Goal: Task Accomplishment & Management: Complete application form

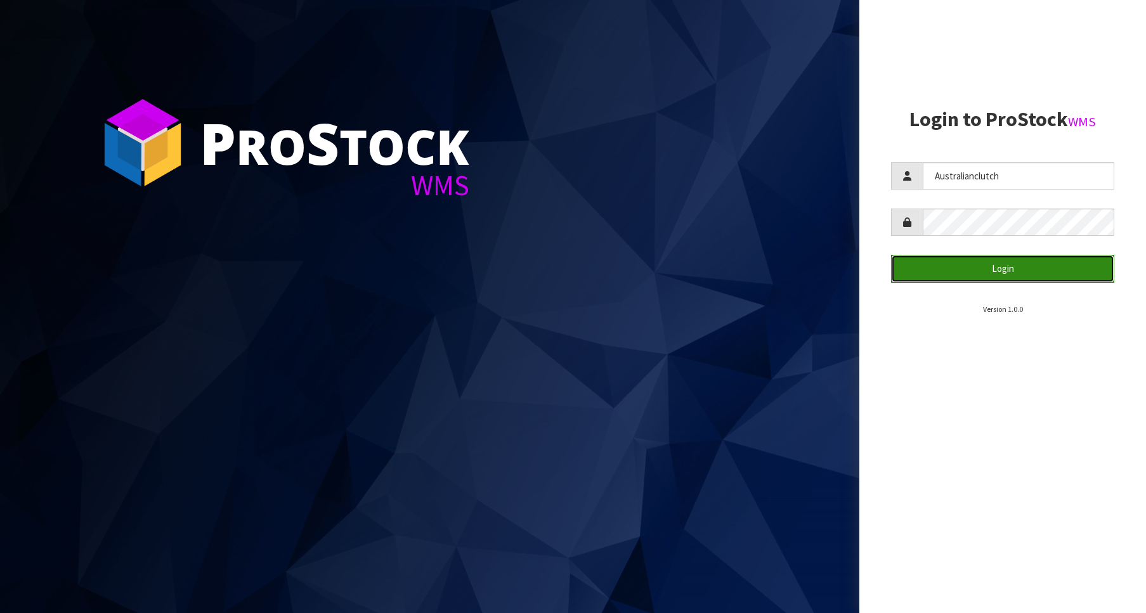
click at [968, 259] on button "Login" at bounding box center [1002, 268] width 223 height 27
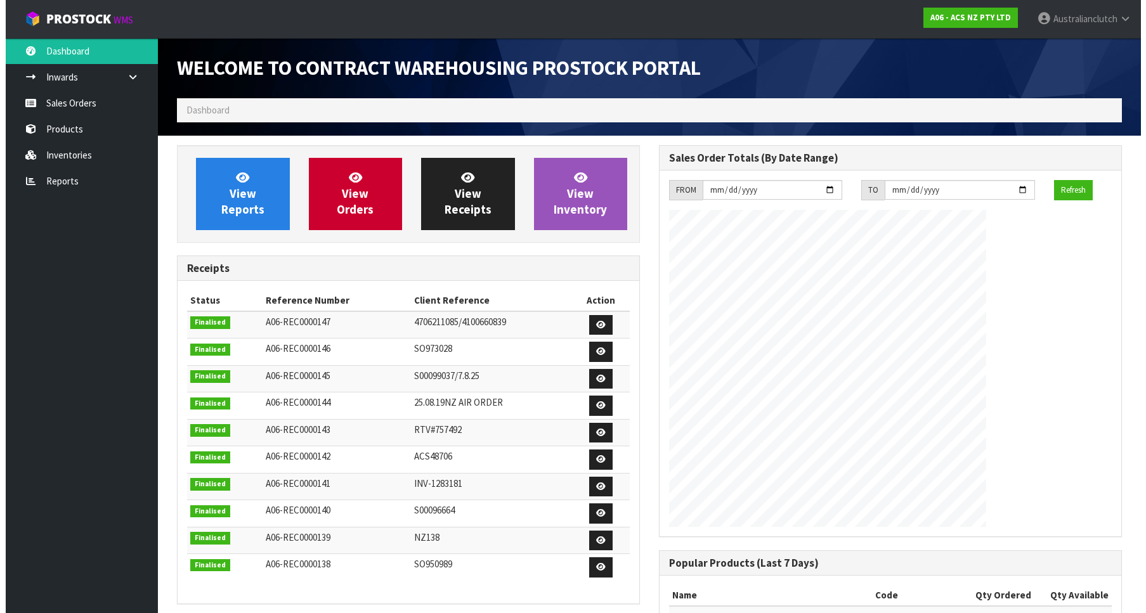
scroll to position [704, 482]
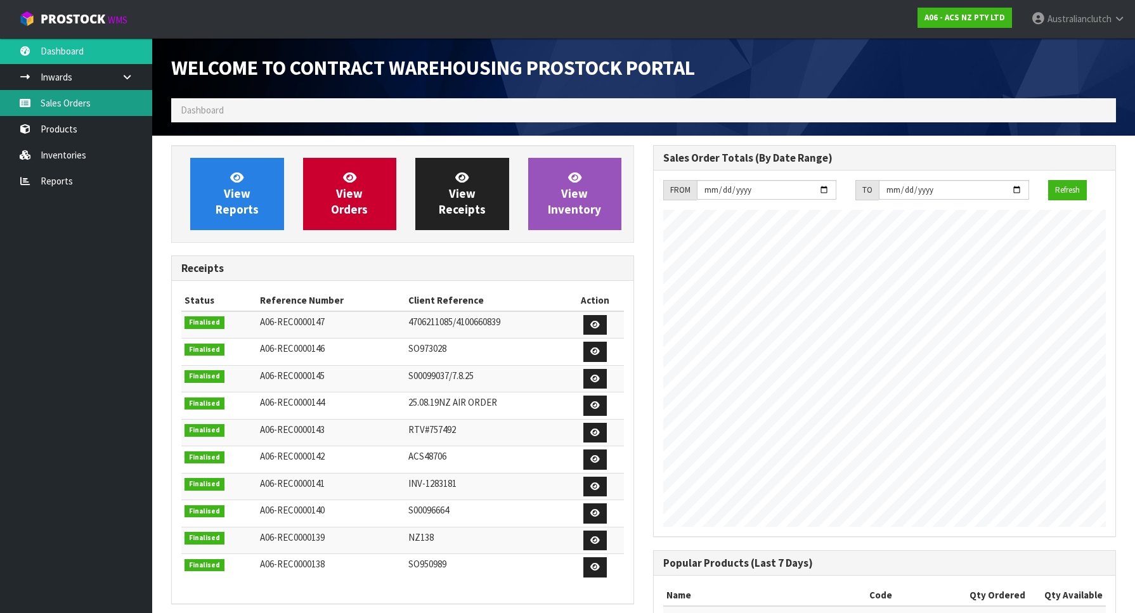
click at [45, 106] on link "Sales Orders" at bounding box center [76, 103] width 152 height 26
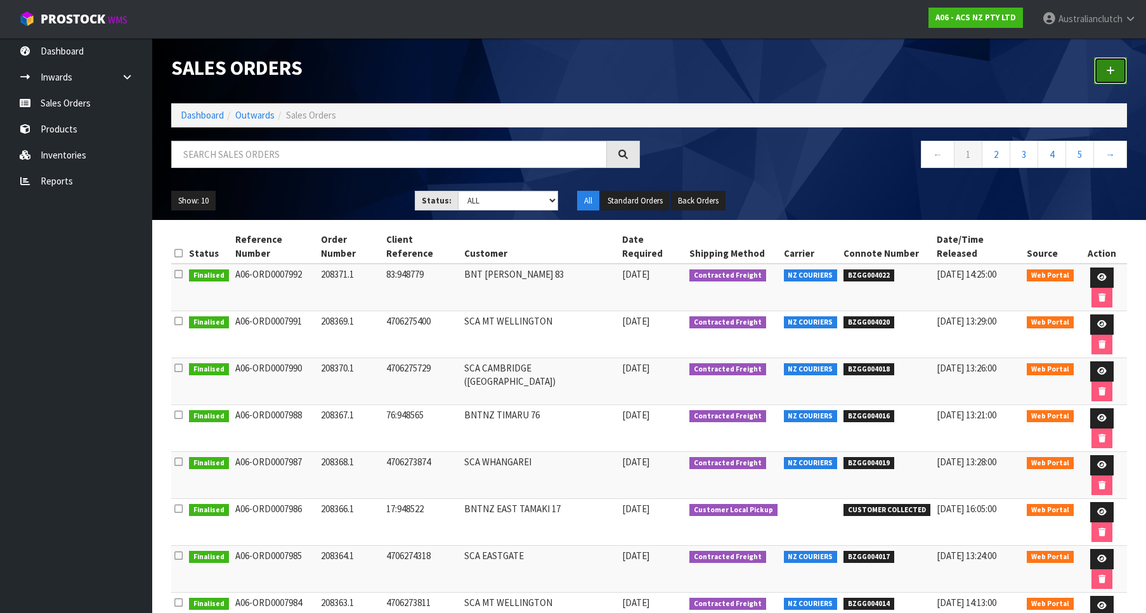
click at [1106, 75] on link at bounding box center [1110, 70] width 33 height 27
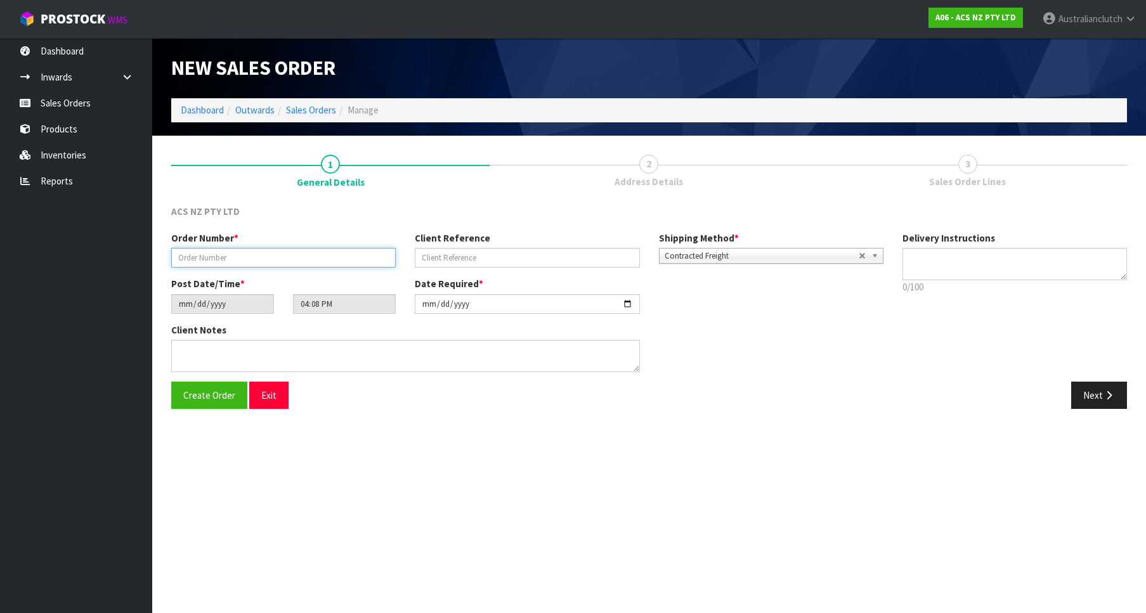
click at [319, 252] on input "text" at bounding box center [283, 258] width 224 height 20
paste input "208372.1"
type input "208372.1"
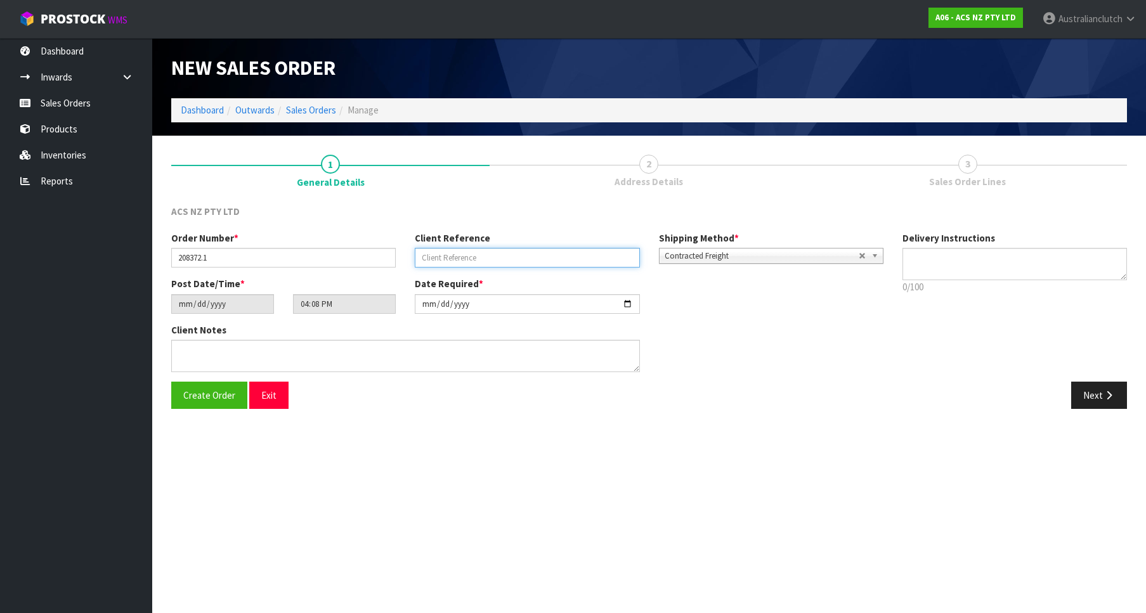
click at [455, 265] on input "text" at bounding box center [527, 258] width 224 height 20
paste input "4706276273"
type input "4706276273"
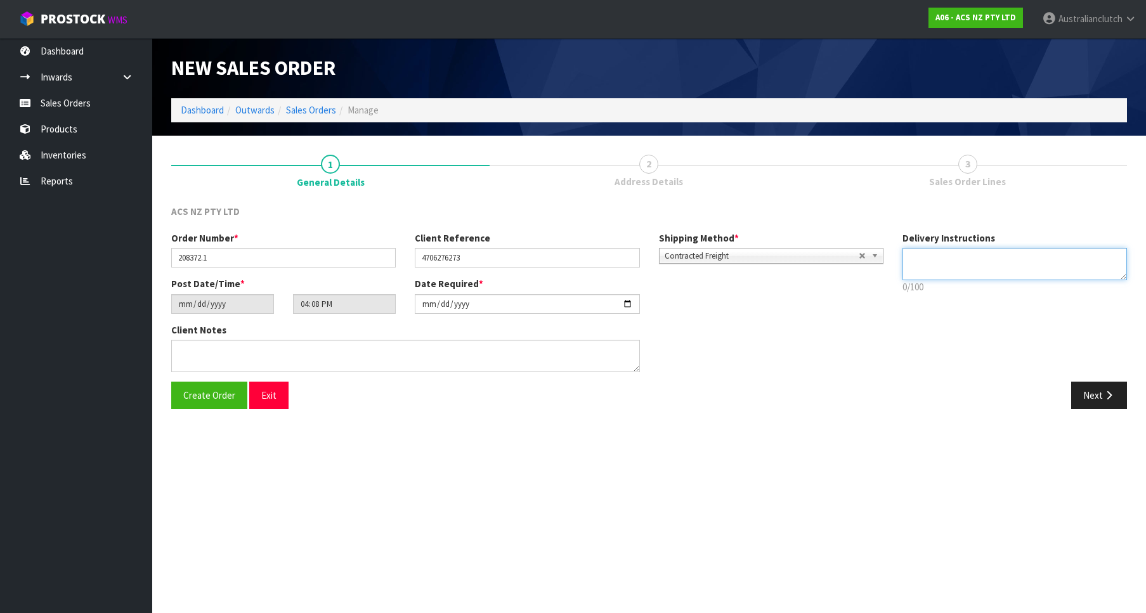
drag, startPoint x: 1013, startPoint y: 280, endPoint x: 1004, endPoint y: 277, distance: 8.8
click at [1009, 280] on textarea at bounding box center [1014, 264] width 224 height 32
type textarea "PLEASE SEND VIA NZC"
click at [1094, 397] on button "Next" at bounding box center [1099, 395] width 56 height 27
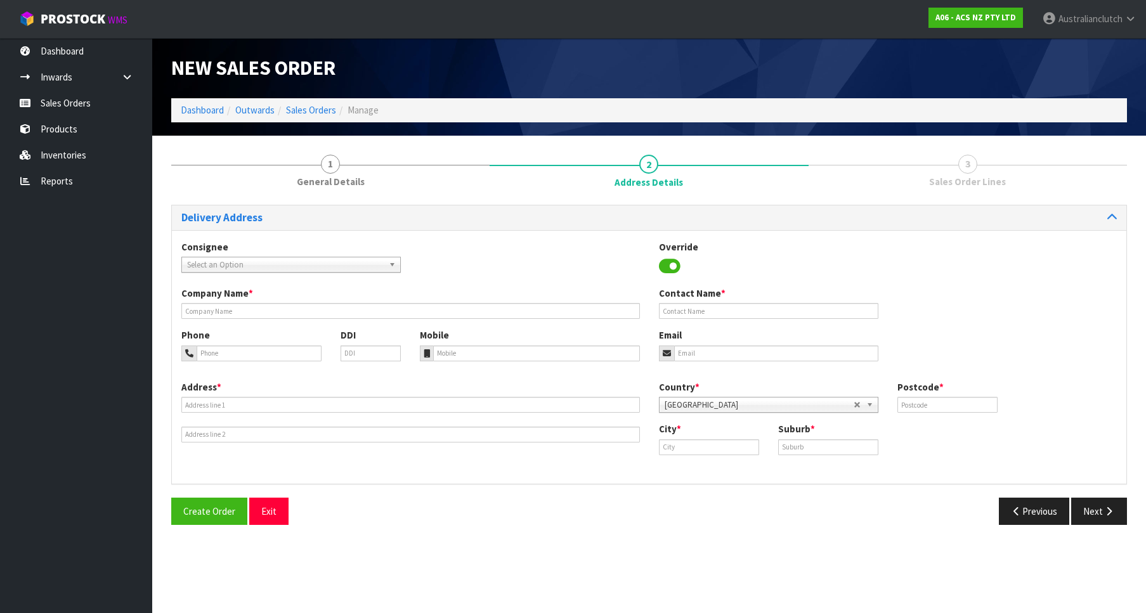
click at [242, 262] on span "Select an Option" at bounding box center [285, 264] width 197 height 15
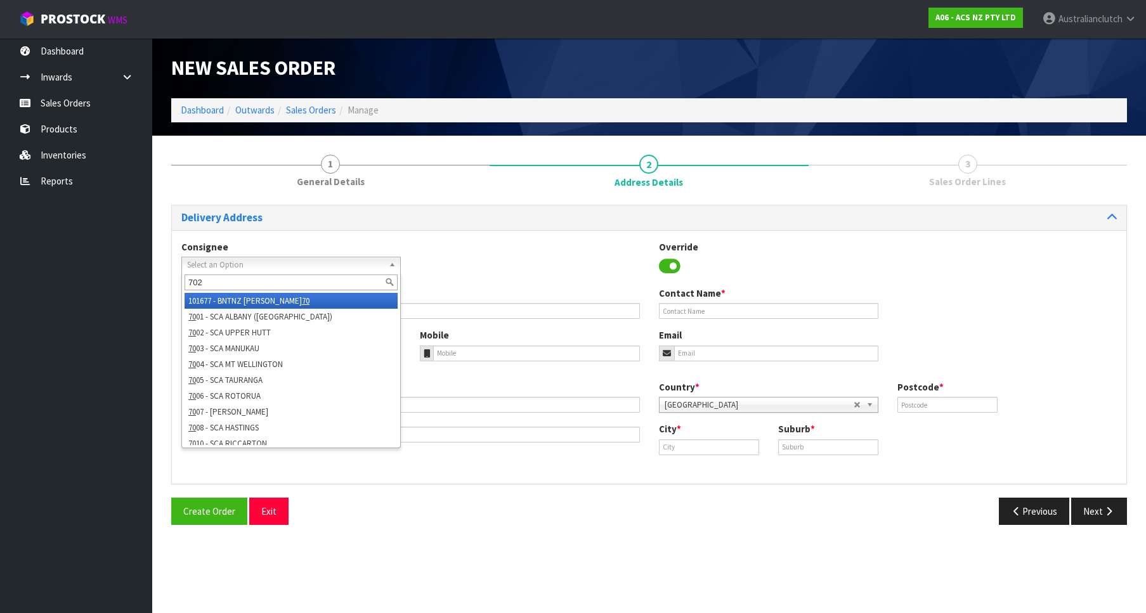
type input "7020"
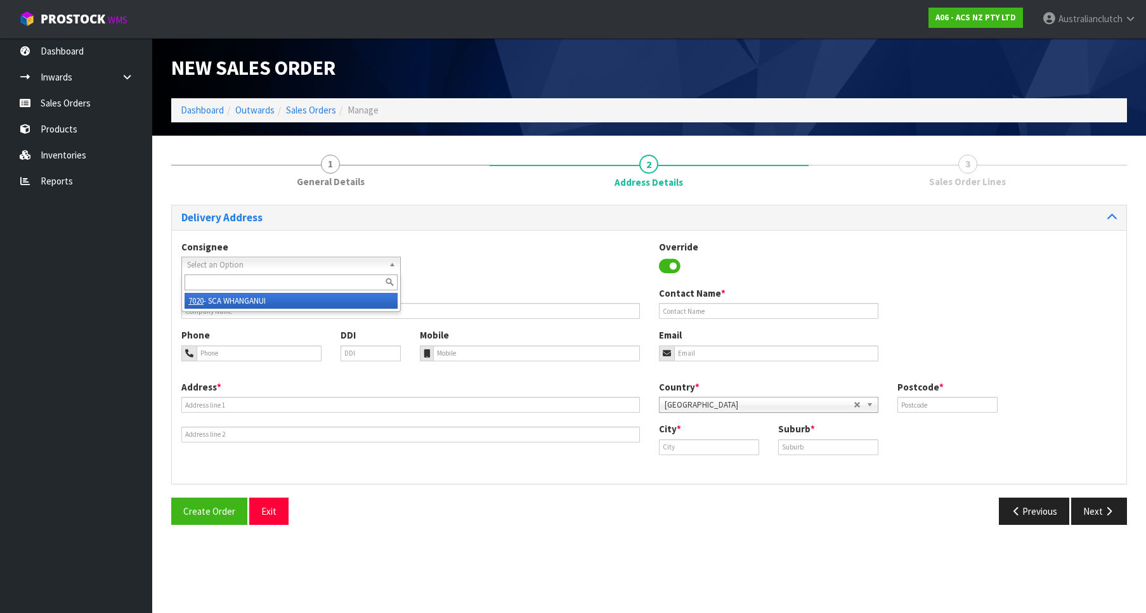
type input "SCA WHANGANUI"
type input "06 3489407"
type input "[EMAIL_ADDRESS][DOMAIN_NAME]"
type input "[STREET_ADDRESS]"
type input "4500"
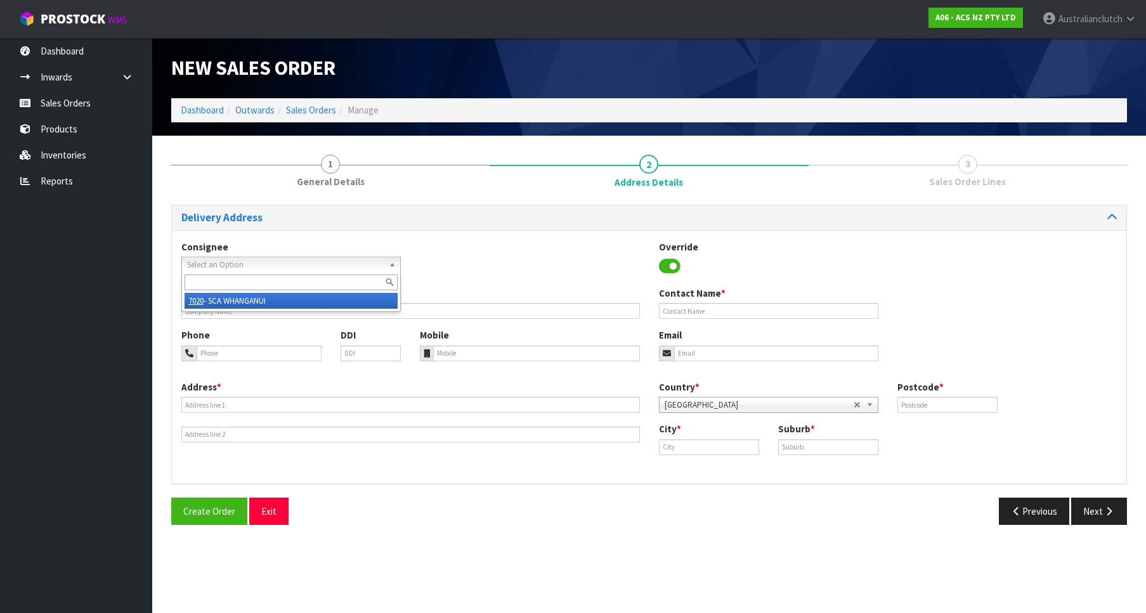
type input "Wanganui"
type input "WANGANUI"
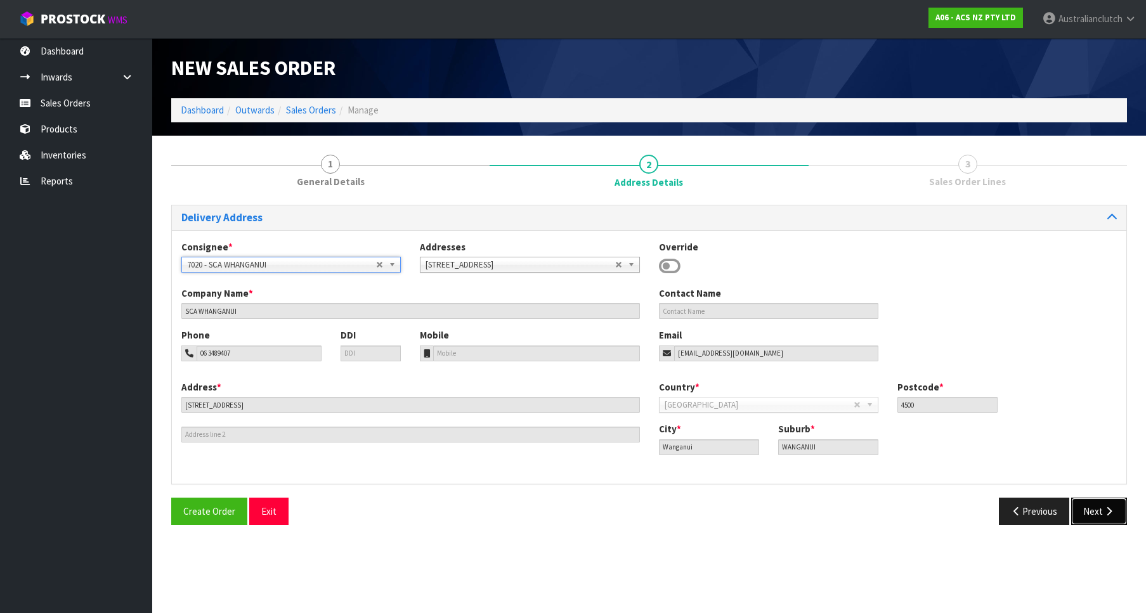
click at [1117, 514] on button "Next" at bounding box center [1099, 511] width 56 height 27
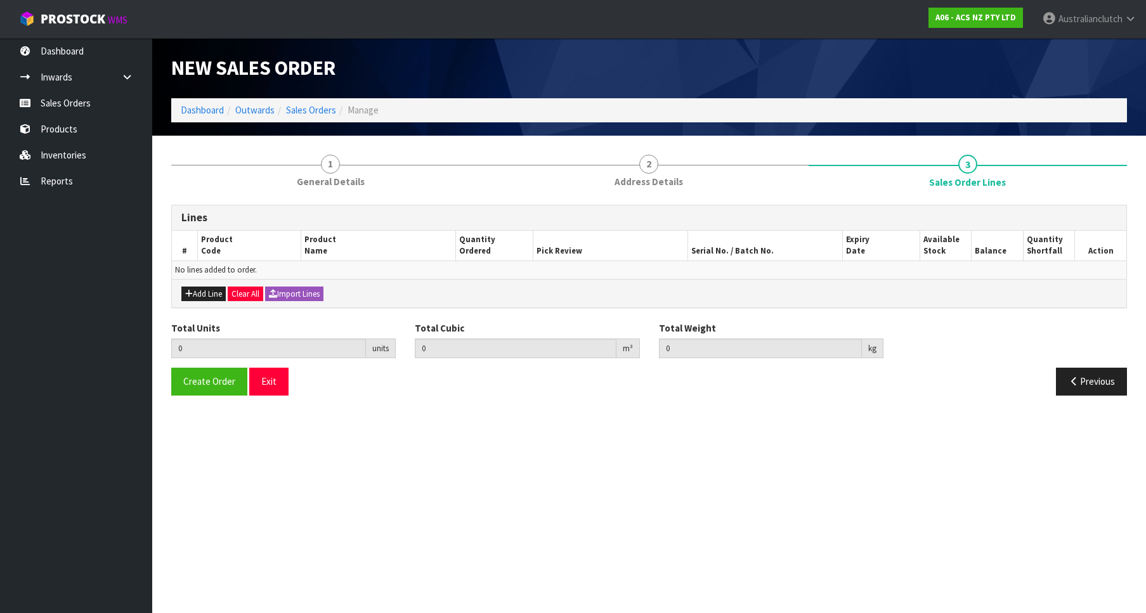
click at [212, 287] on div "Add Line Clear All Import Lines" at bounding box center [649, 293] width 954 height 29
click at [223, 294] on button "Add Line" at bounding box center [203, 294] width 44 height 15
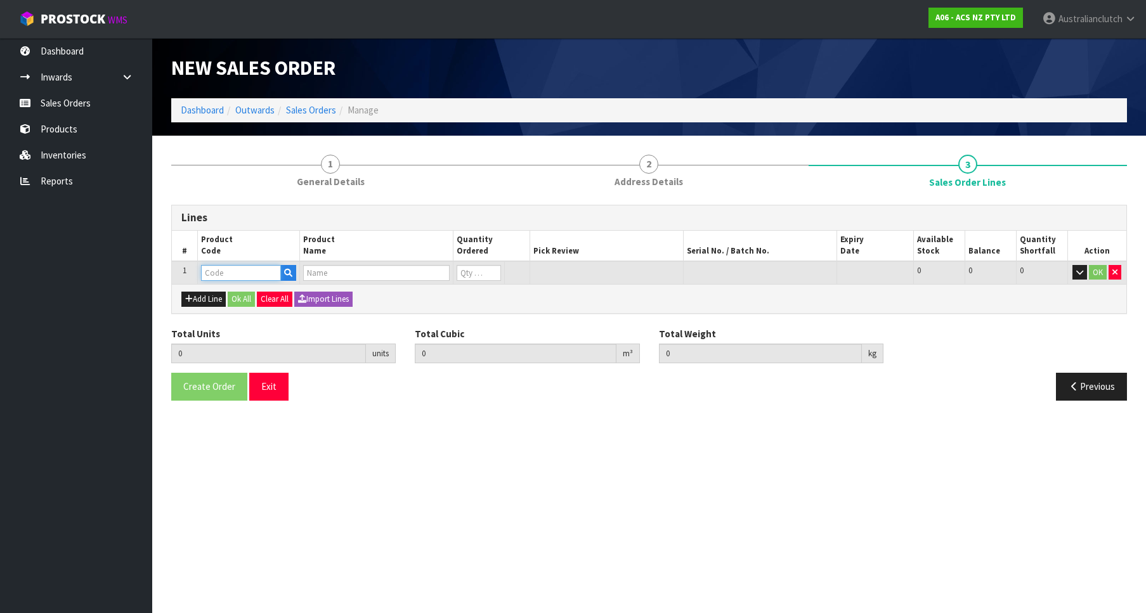
drag, startPoint x: 228, startPoint y: 279, endPoint x: 230, endPoint y: 268, distance: 11.1
click at [230, 268] on input "text" at bounding box center [241, 273] width 80 height 16
paste input "MCTY004"
type input "MCTY004"
type input "0.000000"
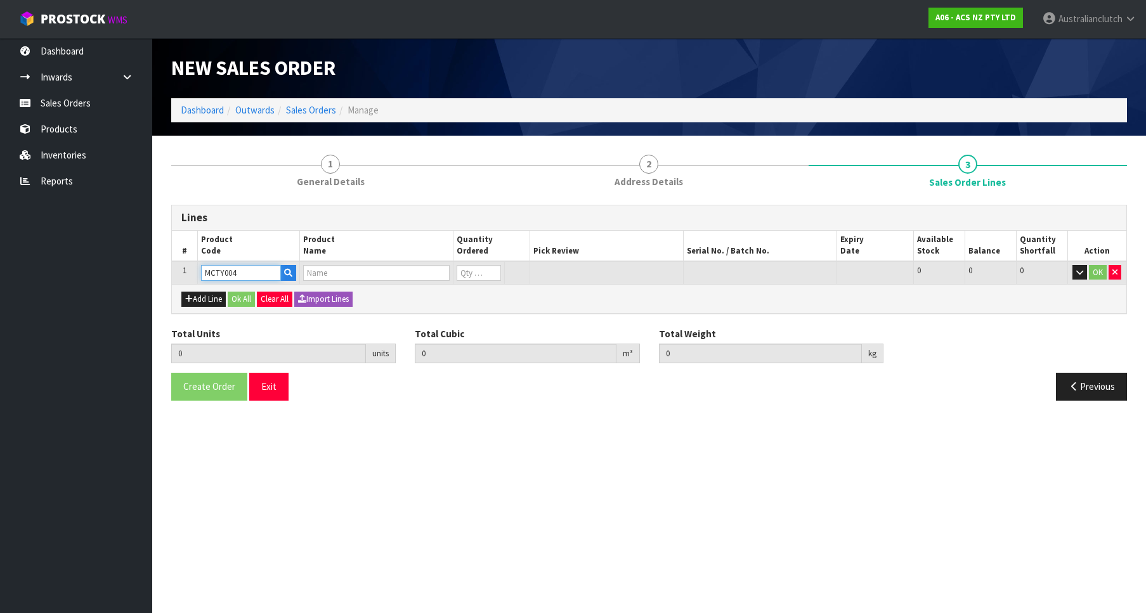
type input "0.000"
type input "CLUTCH M/CYL TOYOTA 15.87MM (5/8")"
type input "0"
type input "1"
type input "0.002981"
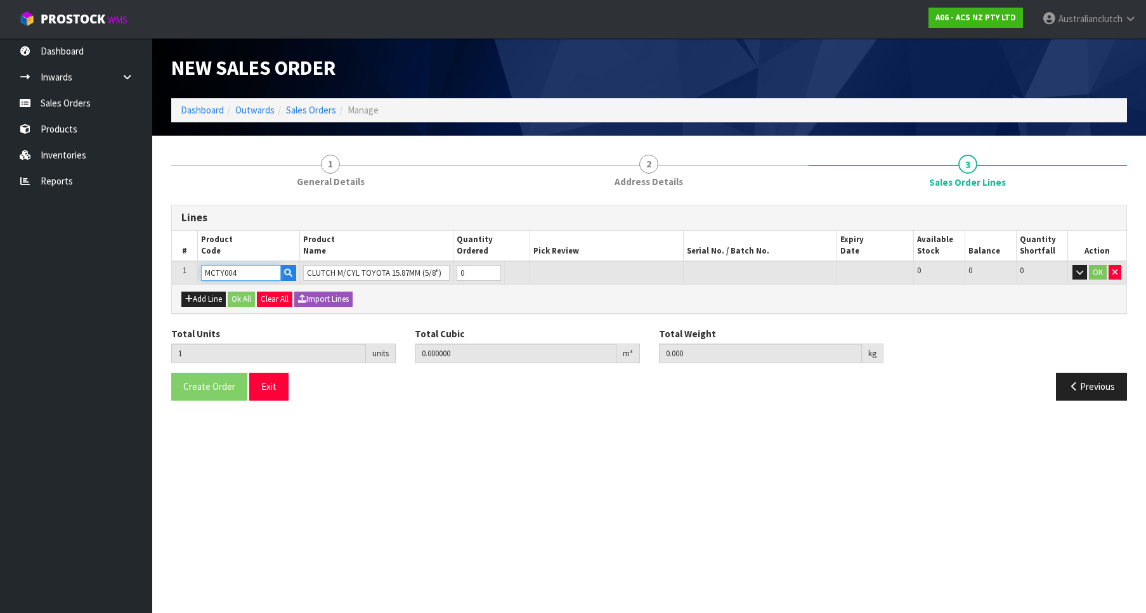
type input "0.8"
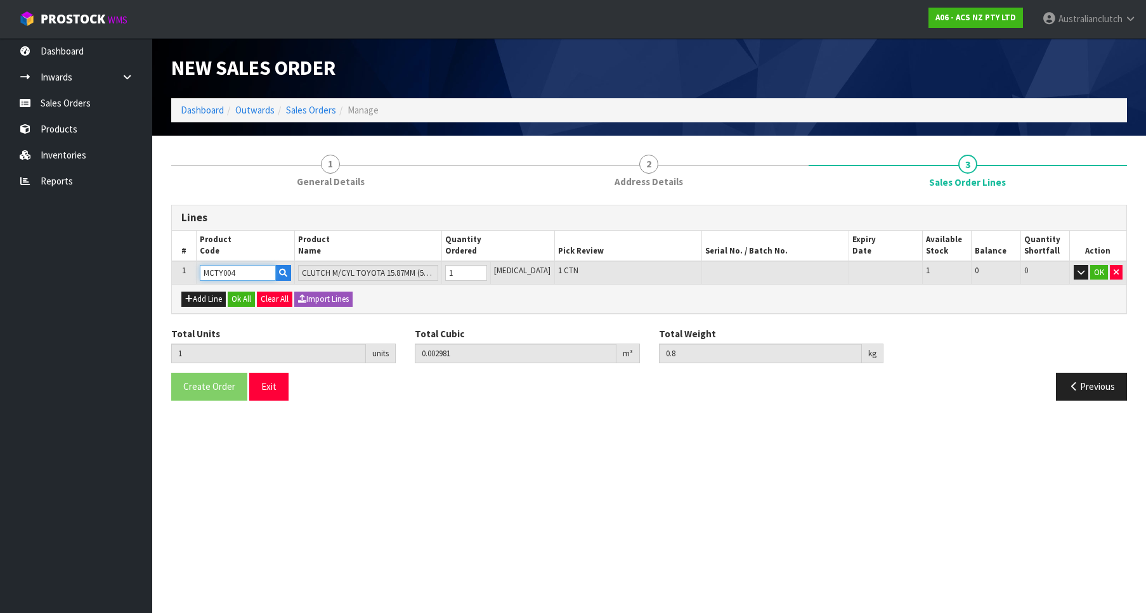
type input "1"
click at [487, 271] on input "1" at bounding box center [466, 273] width 42 height 16
type input "MCTY004"
click at [1098, 278] on button "OK" at bounding box center [1099, 272] width 18 height 15
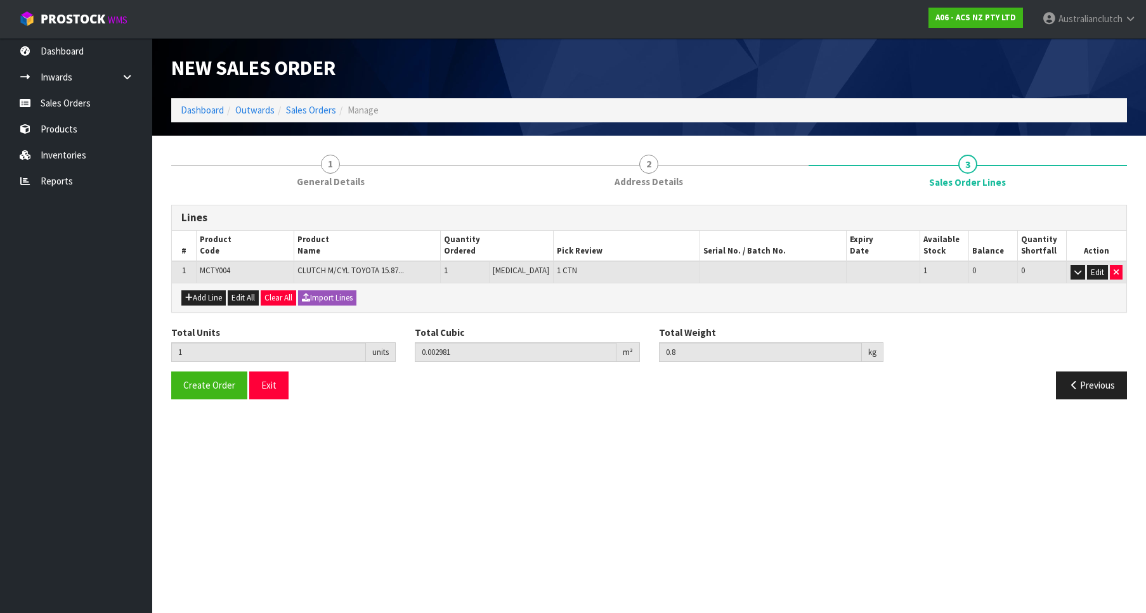
click at [205, 410] on section "1 General Details 2 Address Details 3 Sales Order Lines Lines # Product Code Pr…" at bounding box center [649, 277] width 994 height 283
click at [207, 395] on button "Create Order" at bounding box center [209, 385] width 76 height 27
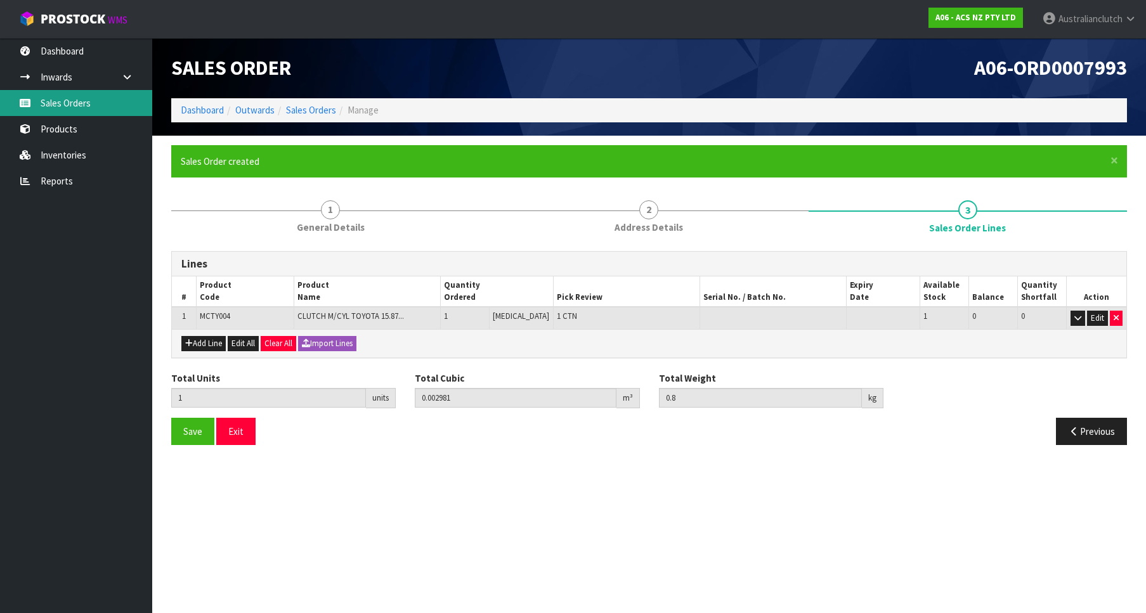
click at [66, 98] on link "Sales Orders" at bounding box center [76, 103] width 152 height 26
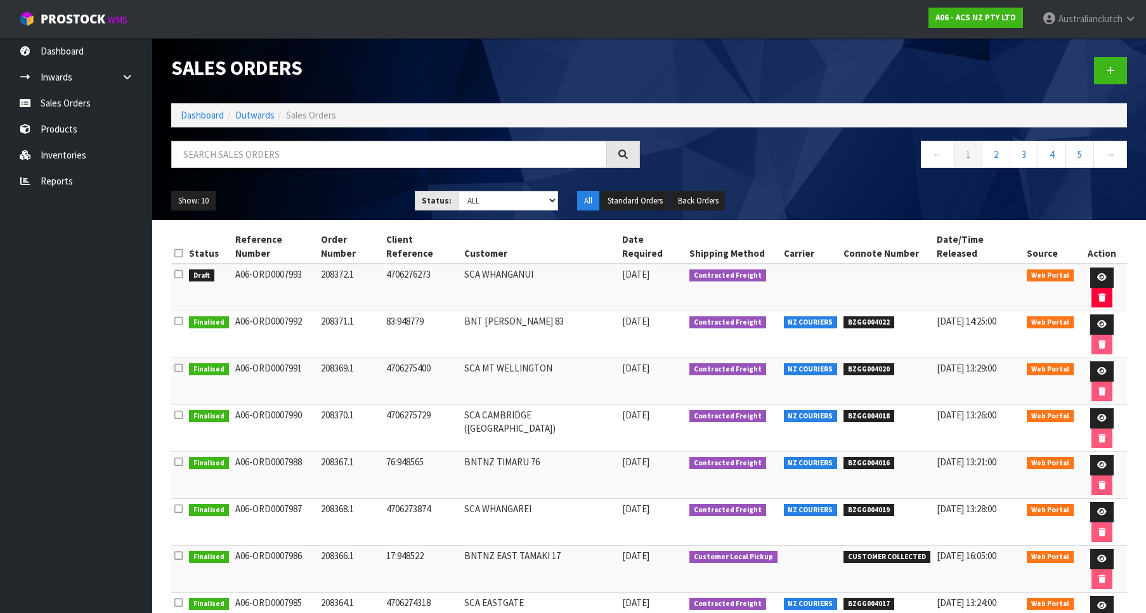
click at [1093, 86] on div at bounding box center [893, 70] width 488 height 65
click at [1105, 74] on link at bounding box center [1110, 70] width 33 height 27
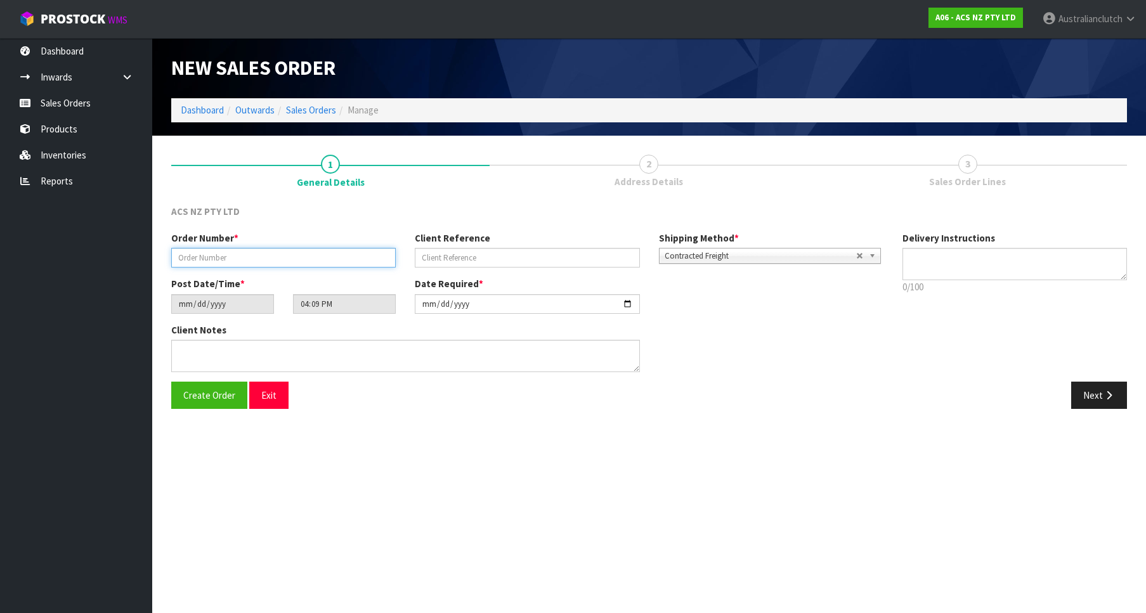
click at [319, 261] on input "text" at bounding box center [283, 258] width 224 height 20
paste input "208373.1"
type input "208373.1"
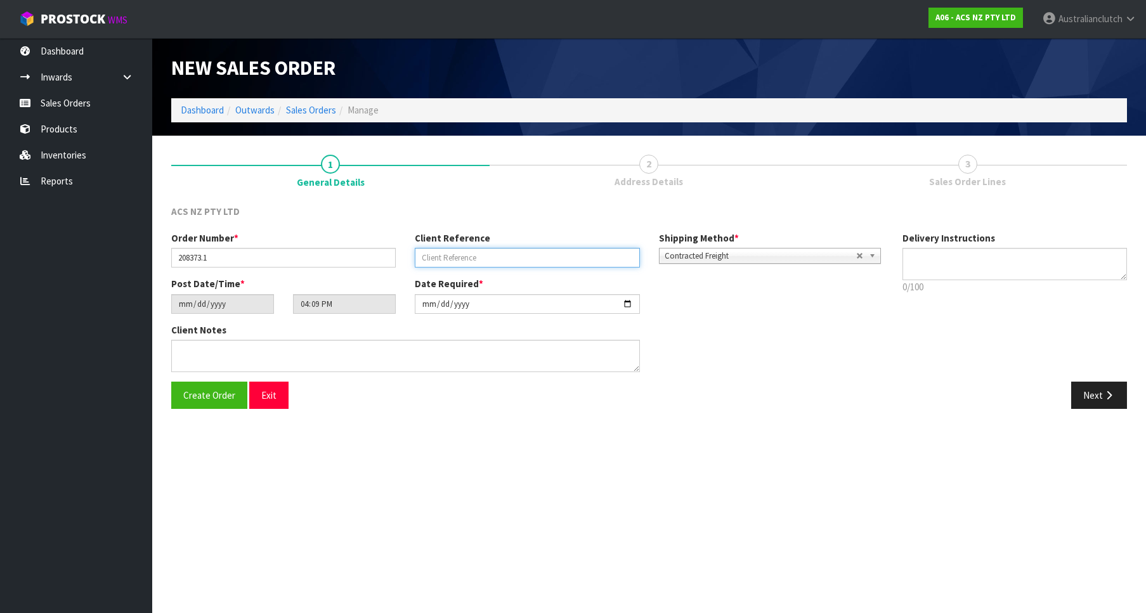
click at [531, 260] on input "text" at bounding box center [527, 258] width 224 height 20
paste input "4706276819"
type input "4706276819"
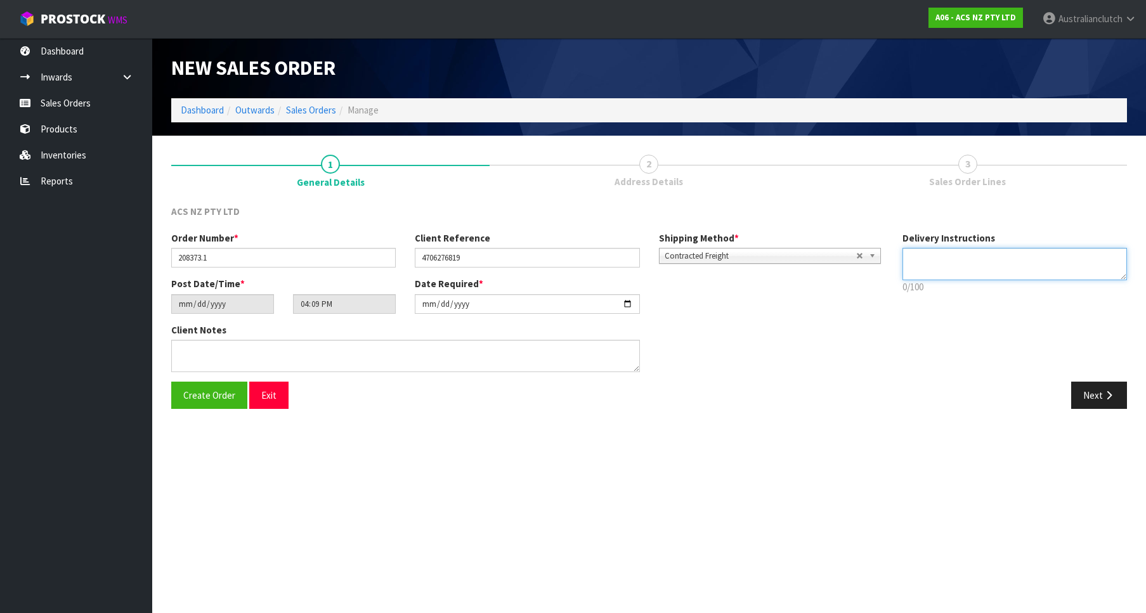
click at [950, 276] on textarea at bounding box center [1014, 264] width 224 height 32
type textarea "PLEASE SEND VIA NZC"
click at [1084, 401] on button "Next" at bounding box center [1099, 395] width 56 height 27
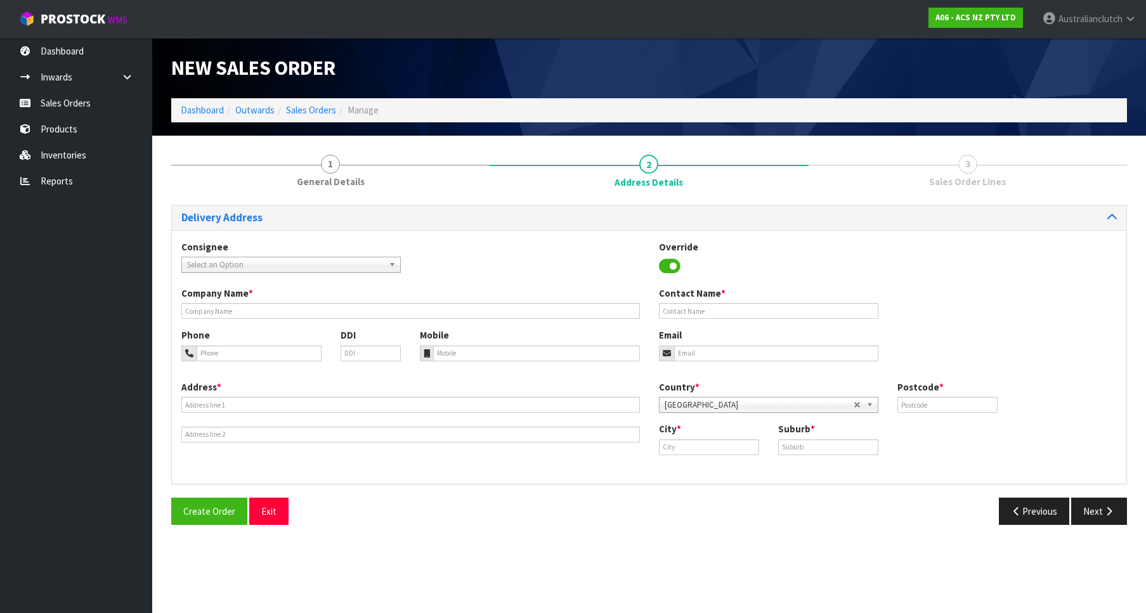
click at [264, 259] on span "Select an Option" at bounding box center [285, 264] width 197 height 15
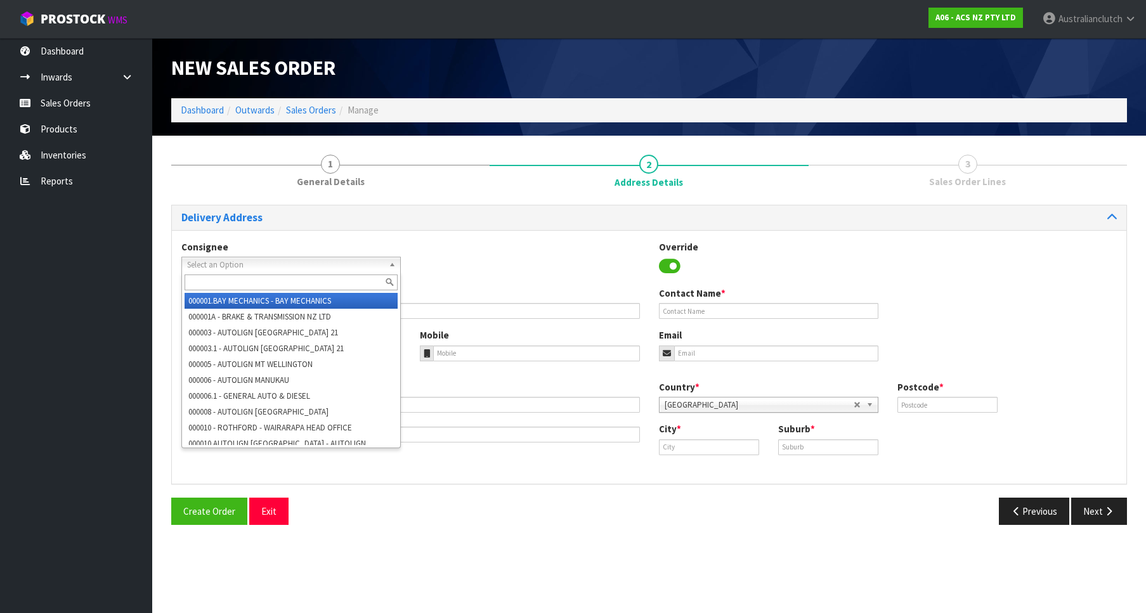
type input "4"
type input "7033"
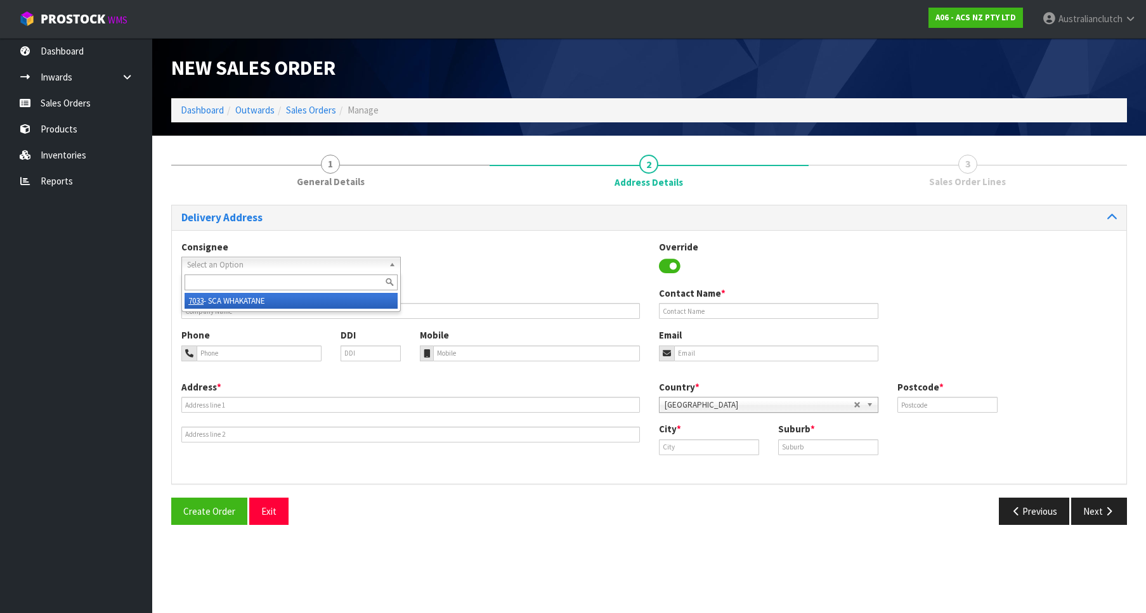
type input "SCA WHAKATANE"
type input "07 308 9072"
type input "[EMAIL_ADDRESS][DOMAIN_NAME]"
type input "[STREET_ADDRESS]"
type input "3120"
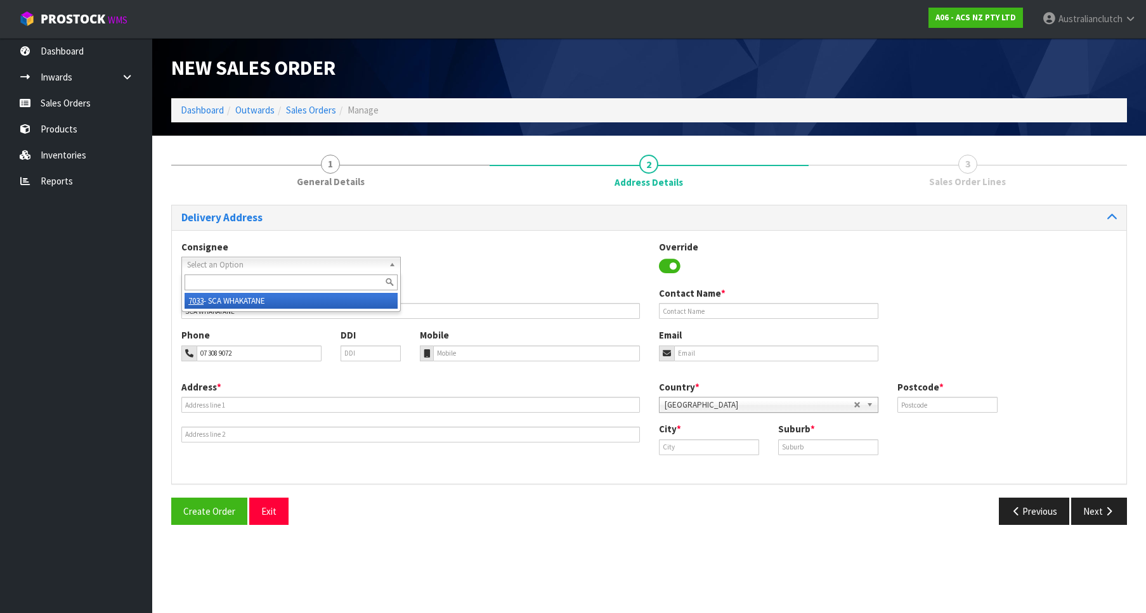
type input "Whakatane"
type input "WHAKATANE"
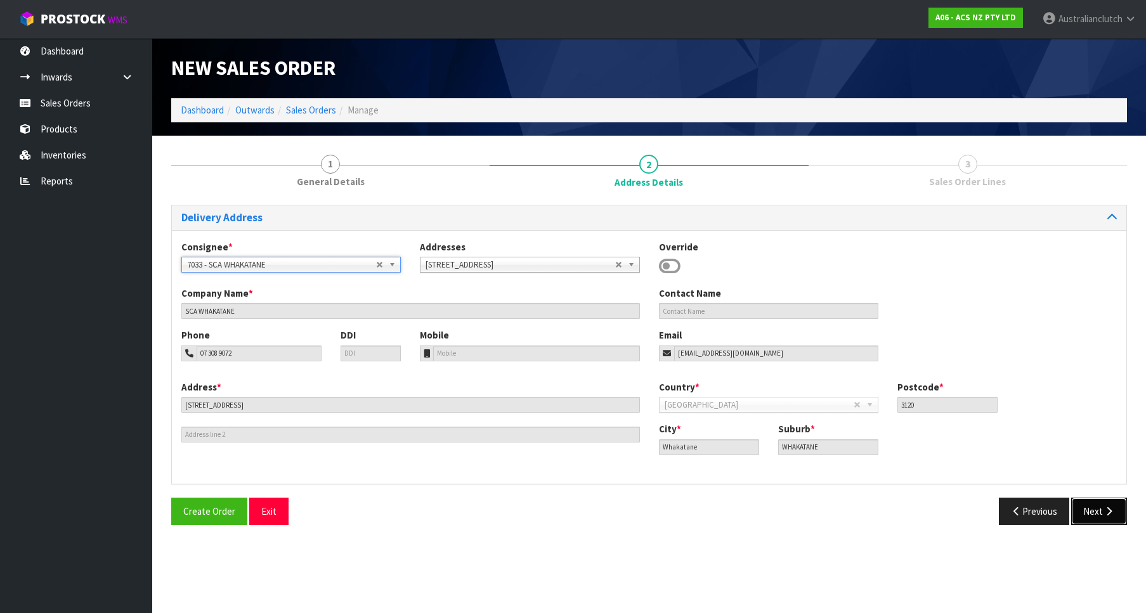
click at [1088, 516] on button "Next" at bounding box center [1099, 511] width 56 height 27
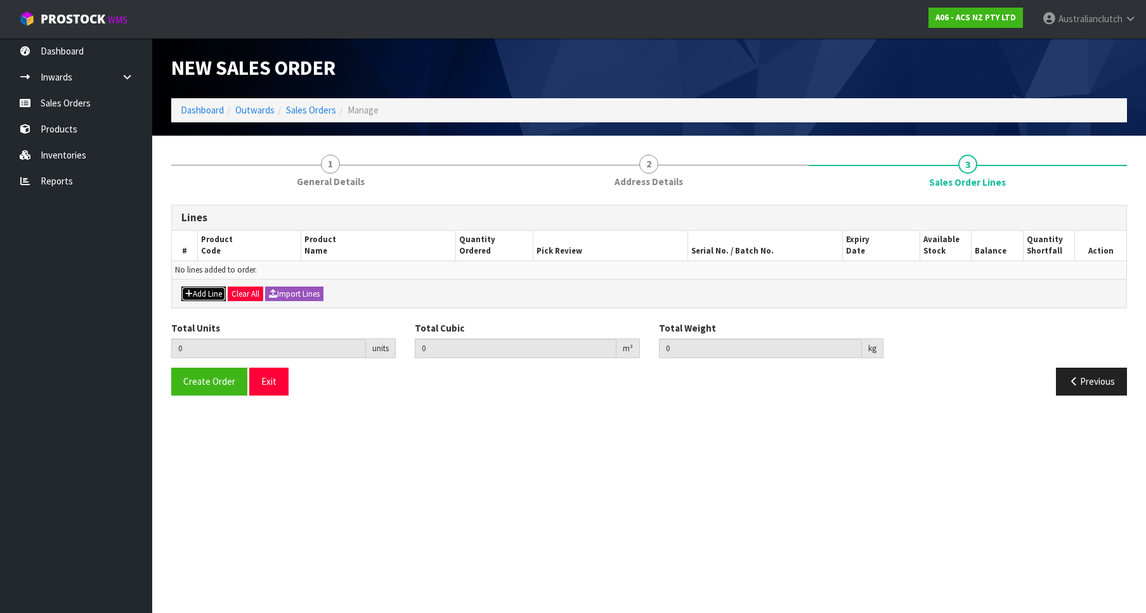
drag, startPoint x: 199, startPoint y: 294, endPoint x: 236, endPoint y: 287, distance: 37.3
click at [200, 294] on button "Add Line" at bounding box center [203, 294] width 44 height 15
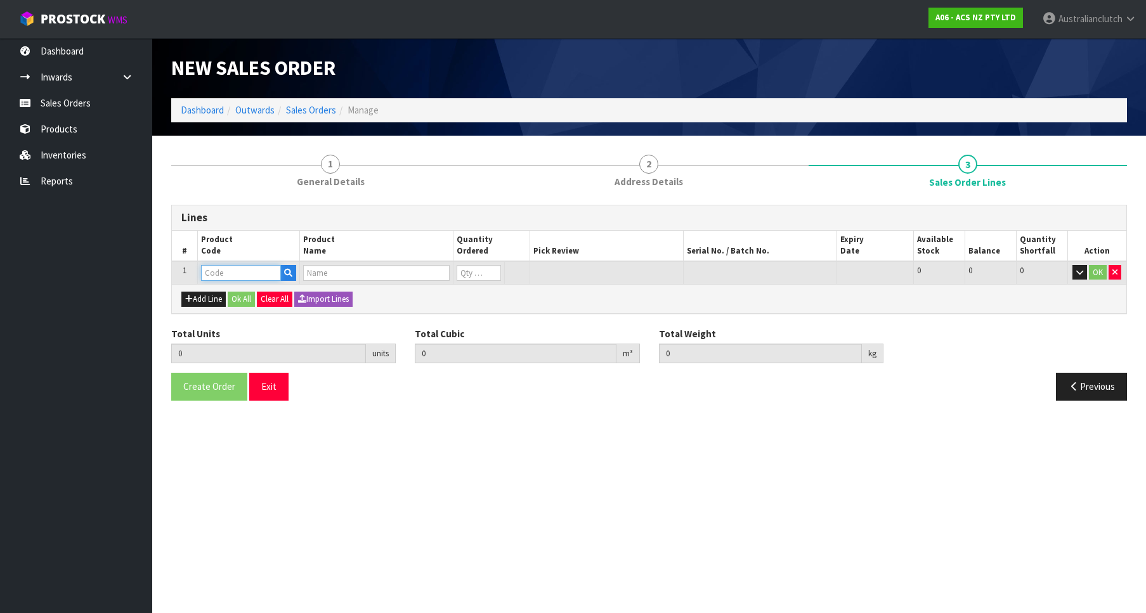
click at [247, 279] on input "text" at bounding box center [241, 273] width 80 height 16
paste input "SCFD028"
type input "SCFD028"
type input "0.000000"
type input "0.000"
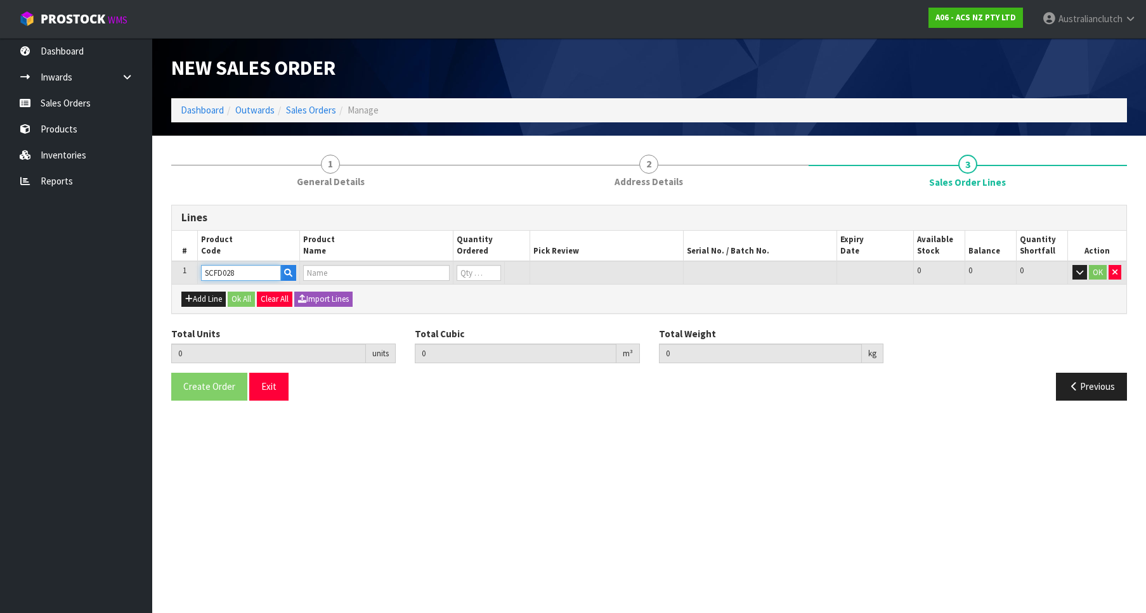
type input "CLUTCH S/CYL FORD 19.05MM (3/4")"
type input "0"
type input "1"
type input "0.002981"
type input "0.4"
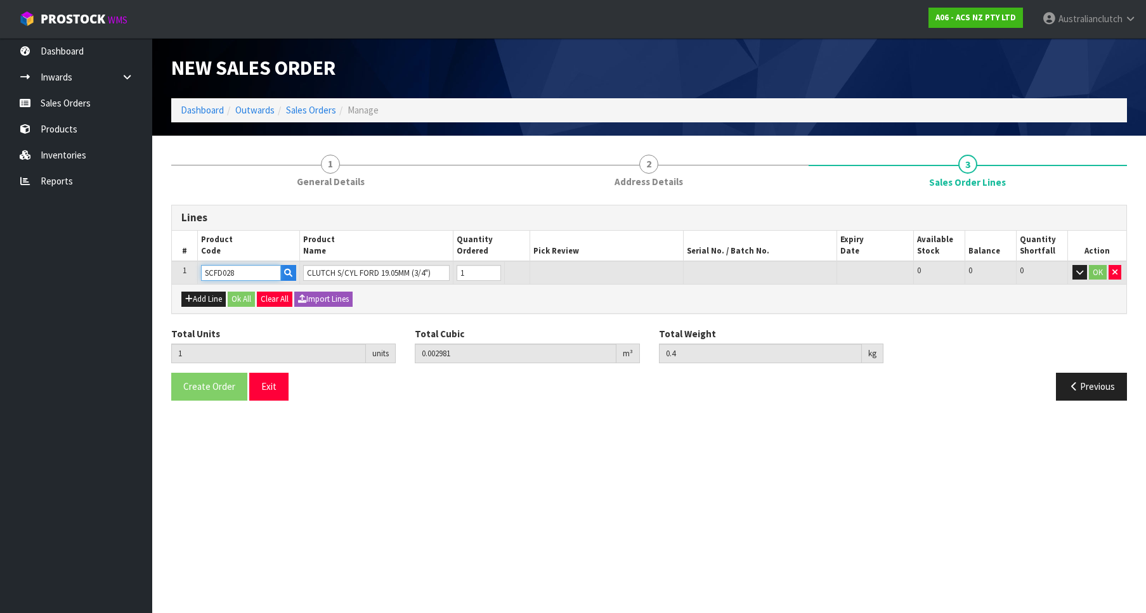
type input "1"
click at [489, 268] on input "1" at bounding box center [479, 273] width 44 height 16
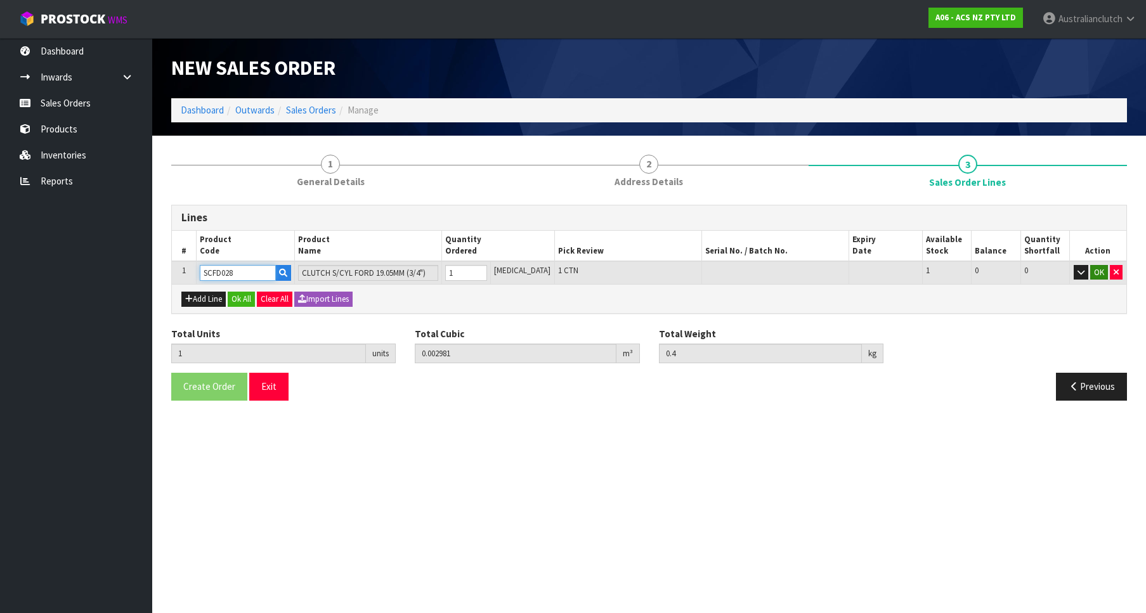
type input "SCFD028"
drag, startPoint x: 1098, startPoint y: 273, endPoint x: 1061, endPoint y: 303, distance: 46.8
click at [1098, 275] on button "OK" at bounding box center [1099, 272] width 18 height 15
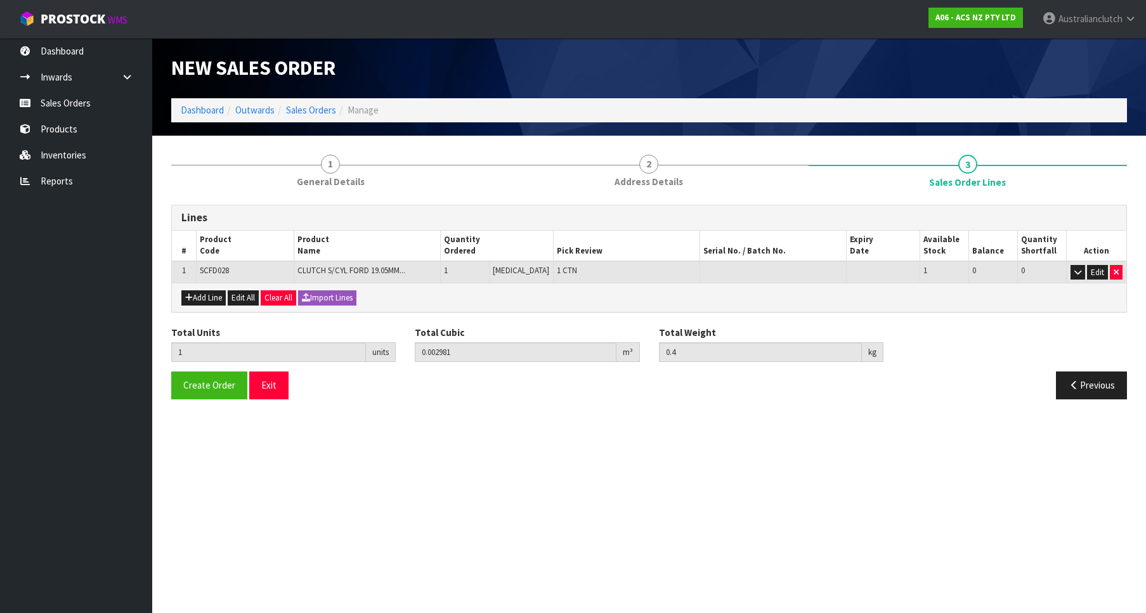
click at [203, 372] on div "Total Units 1 units Total Cubic 0.002981 m³ Total Weight 0.4 kg" at bounding box center [649, 349] width 975 height 46
click at [210, 386] on span "Create Order" at bounding box center [209, 385] width 52 height 12
